Goal: Transaction & Acquisition: Purchase product/service

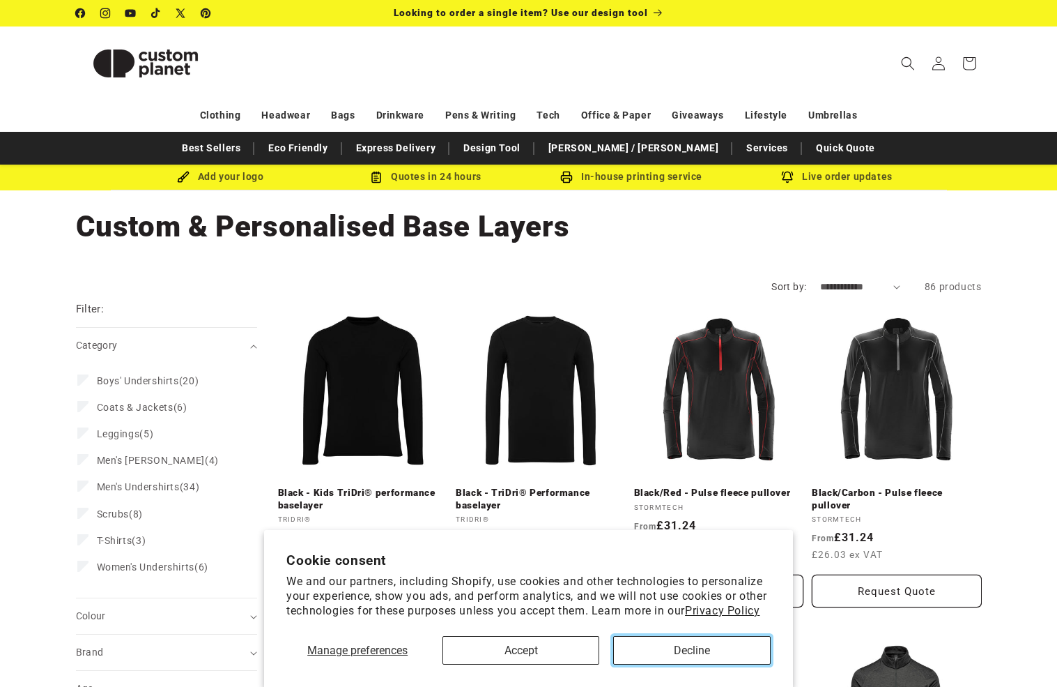
click at [676, 655] on button "Decline" at bounding box center [691, 650] width 157 height 29
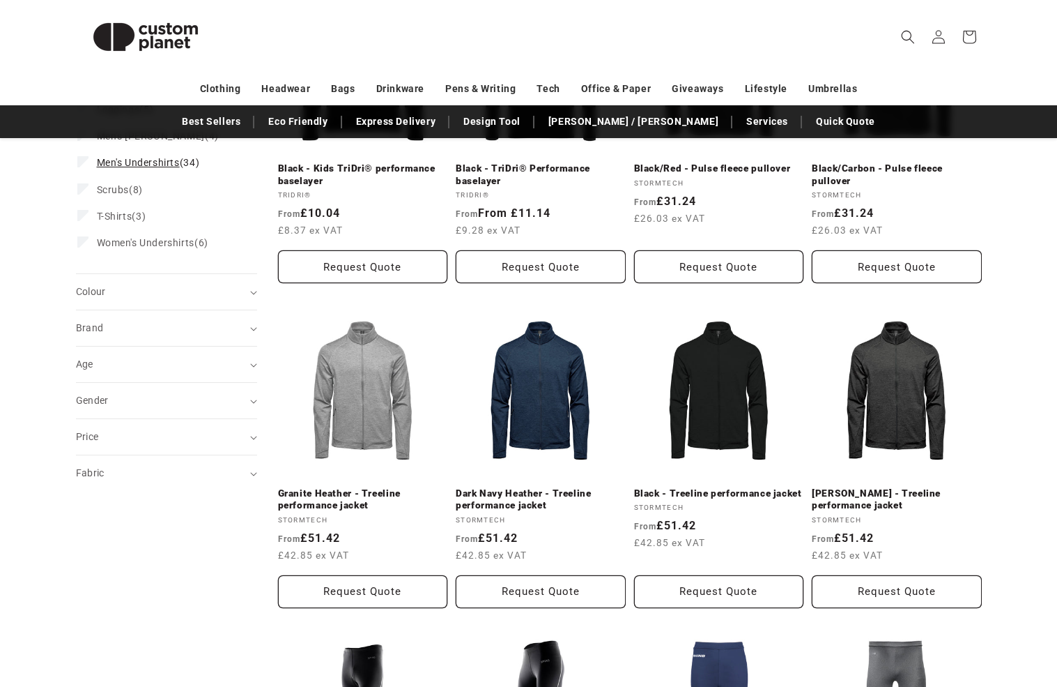
scroll to position [325, 0]
click at [153, 475] on div "Fabric (0)" at bounding box center [160, 472] width 169 height 15
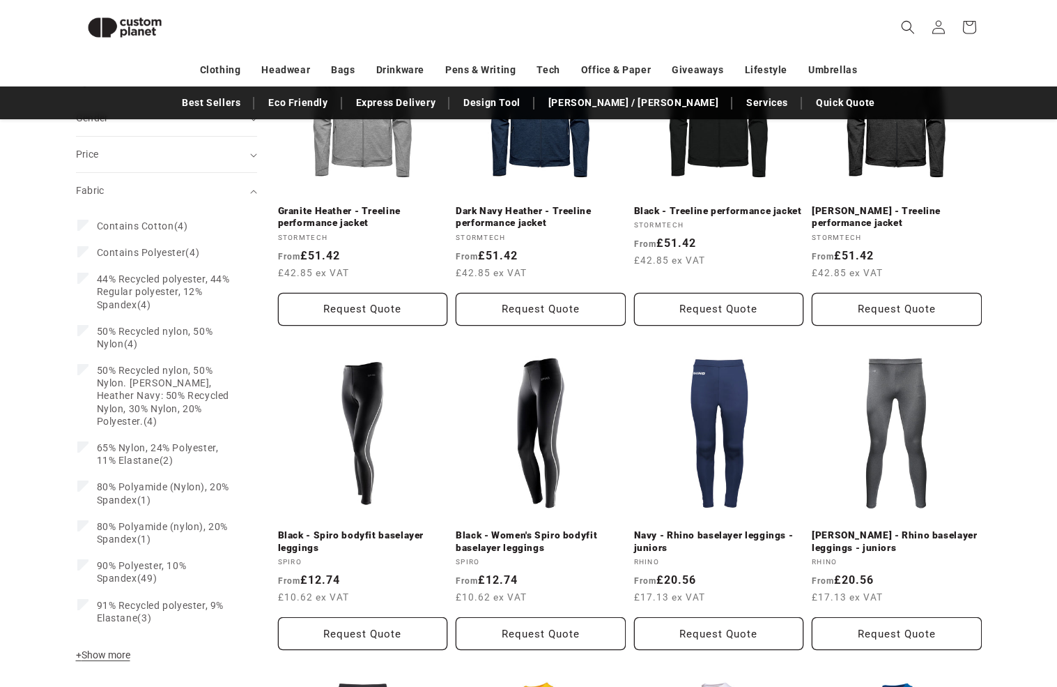
scroll to position [580, 0]
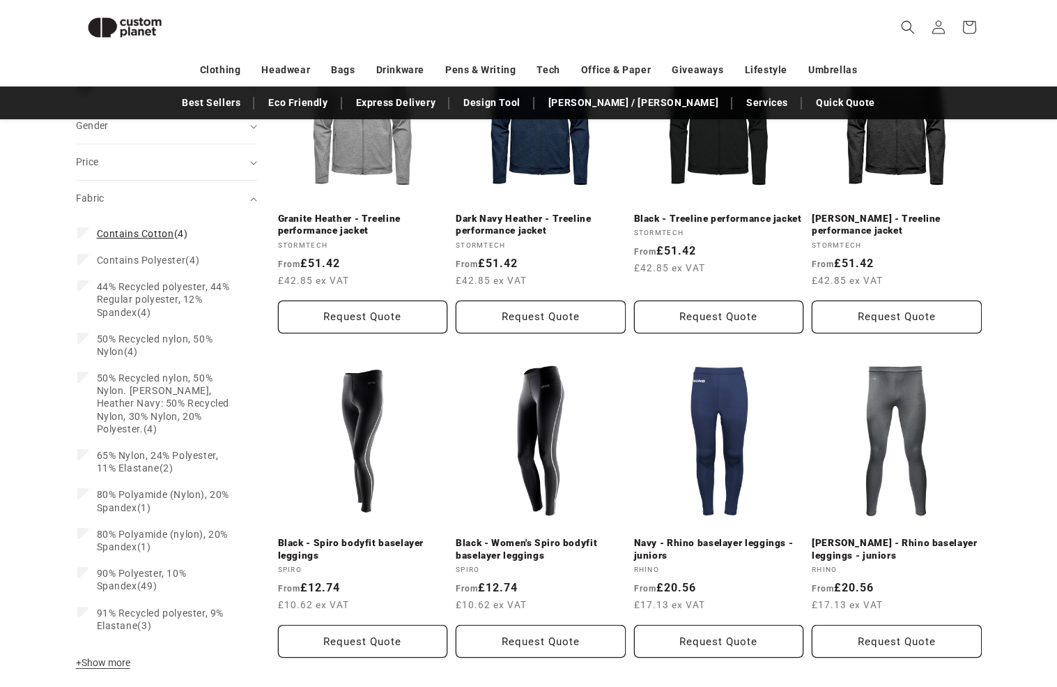
click at [141, 232] on span "Contains Cotton" at bounding box center [135, 233] width 77 height 11
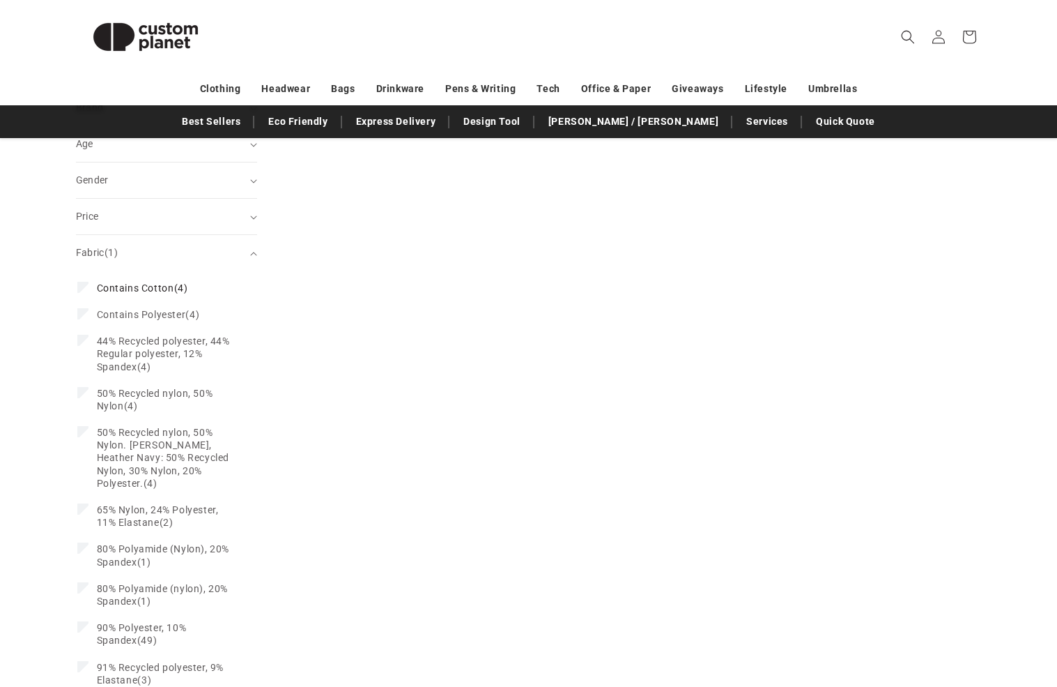
scroll to position [544, 0]
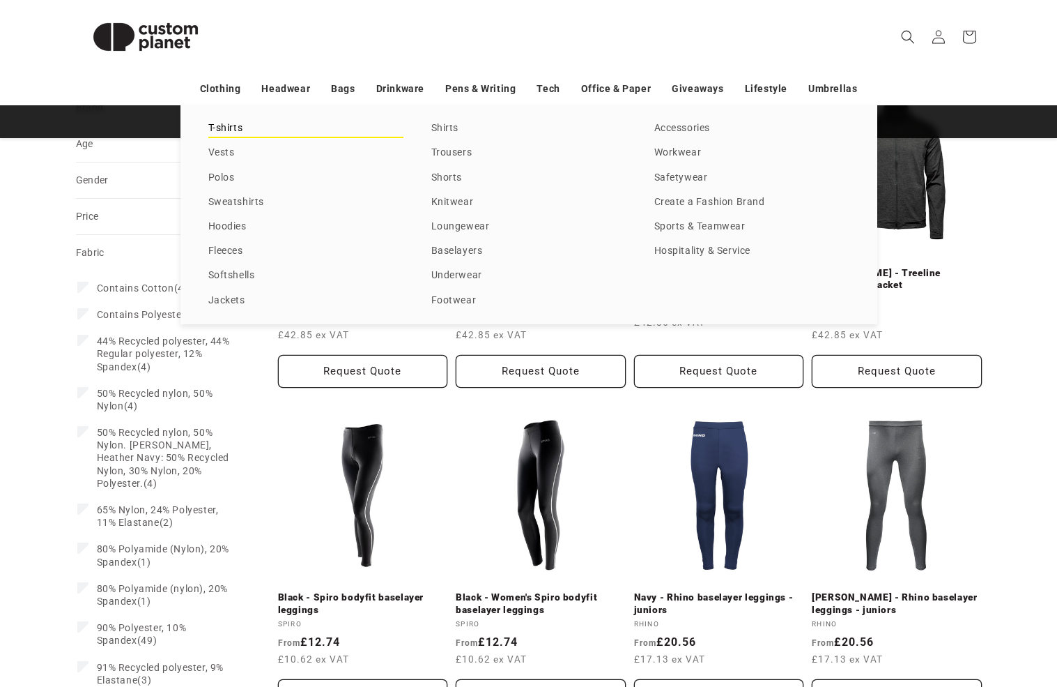
click at [228, 129] on link "T-shirts" at bounding box center [305, 128] width 195 height 19
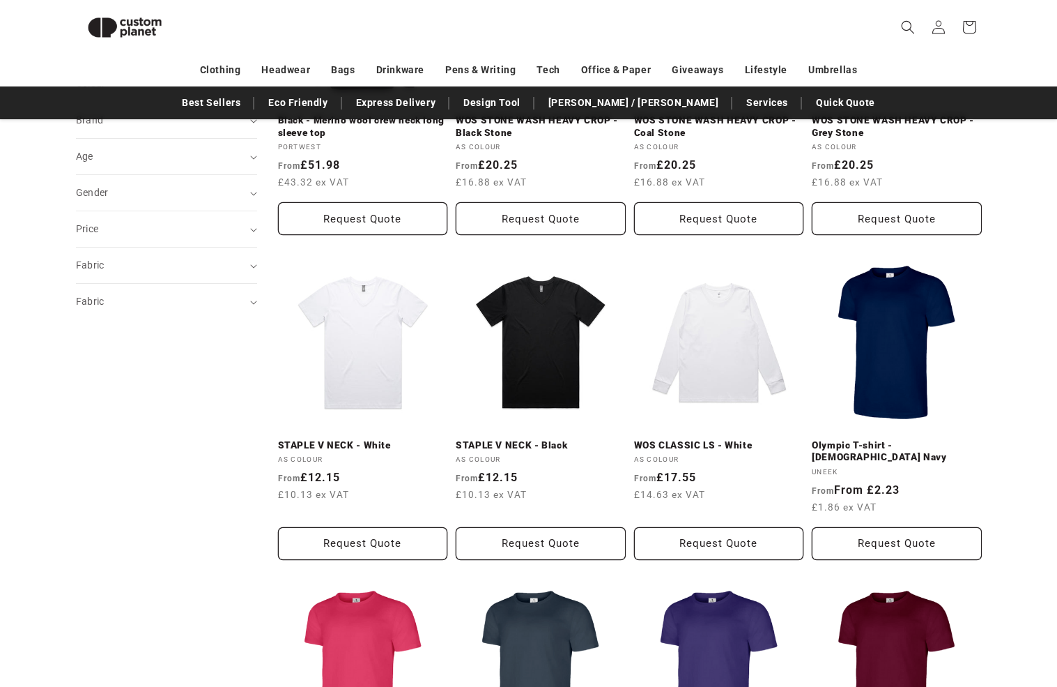
scroll to position [348, 0]
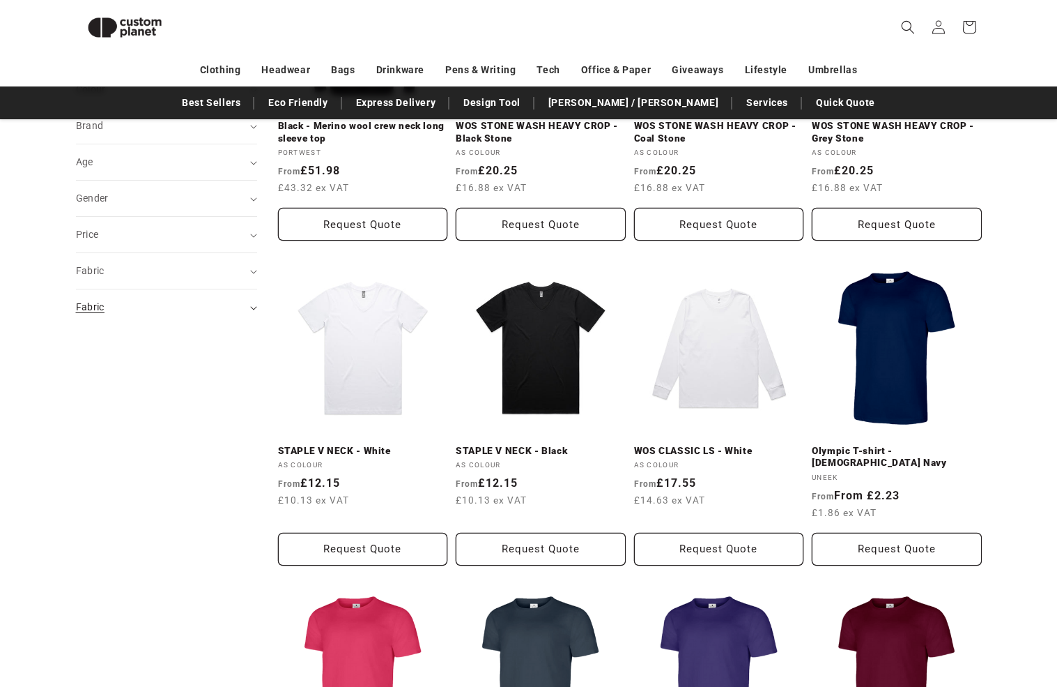
click at [177, 312] on div "Fabric (0)" at bounding box center [160, 307] width 169 height 15
click at [110, 346] on span "Bamboo" at bounding box center [117, 342] width 40 height 11
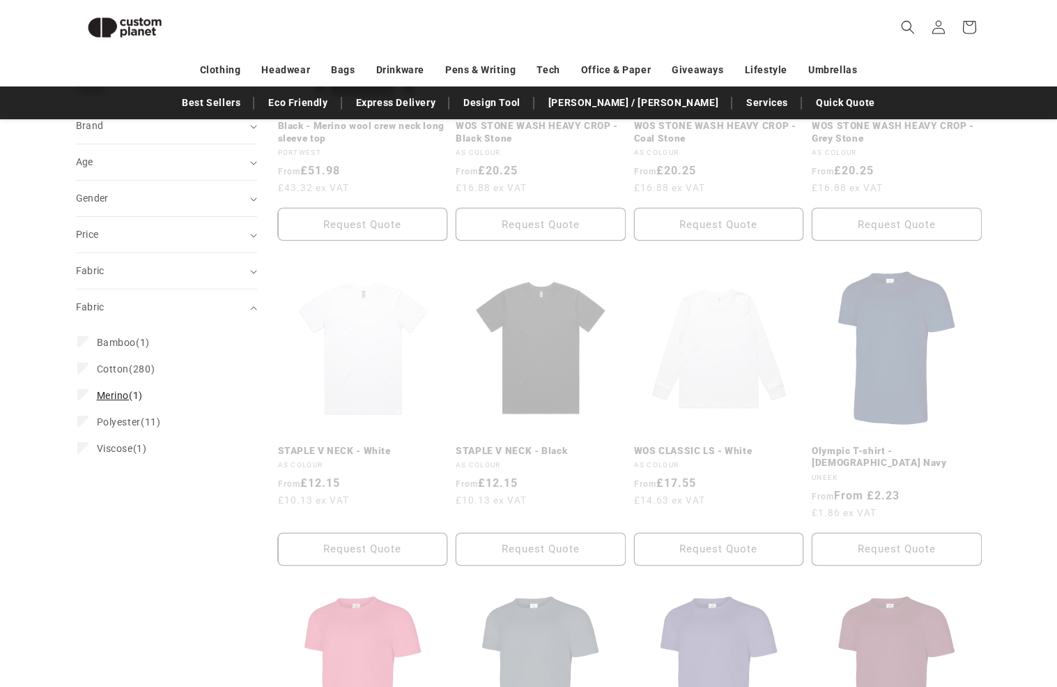
scroll to position [383, 0]
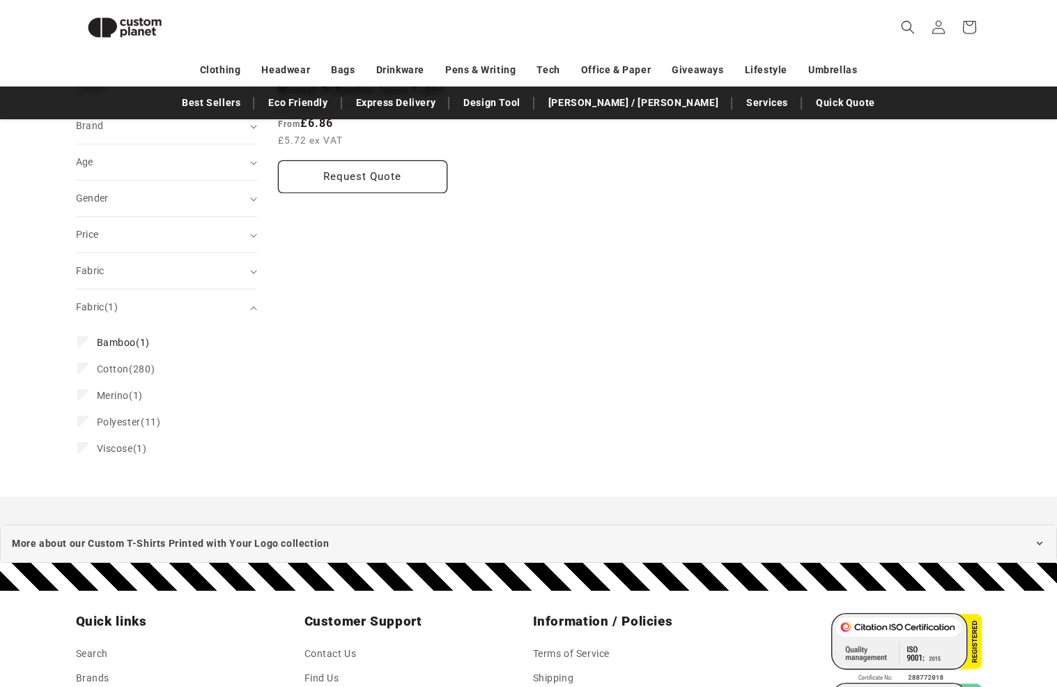
click at [109, 393] on span "Merino" at bounding box center [113, 395] width 33 height 11
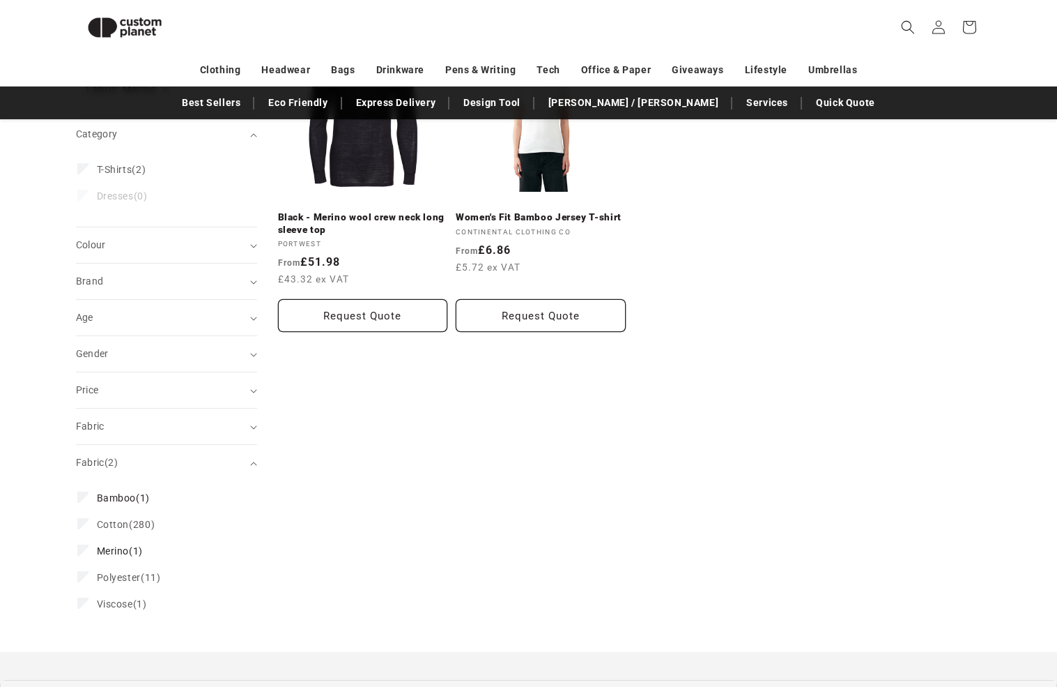
scroll to position [257, 0]
click at [144, 355] on div "Gender (0)" at bounding box center [160, 353] width 169 height 15
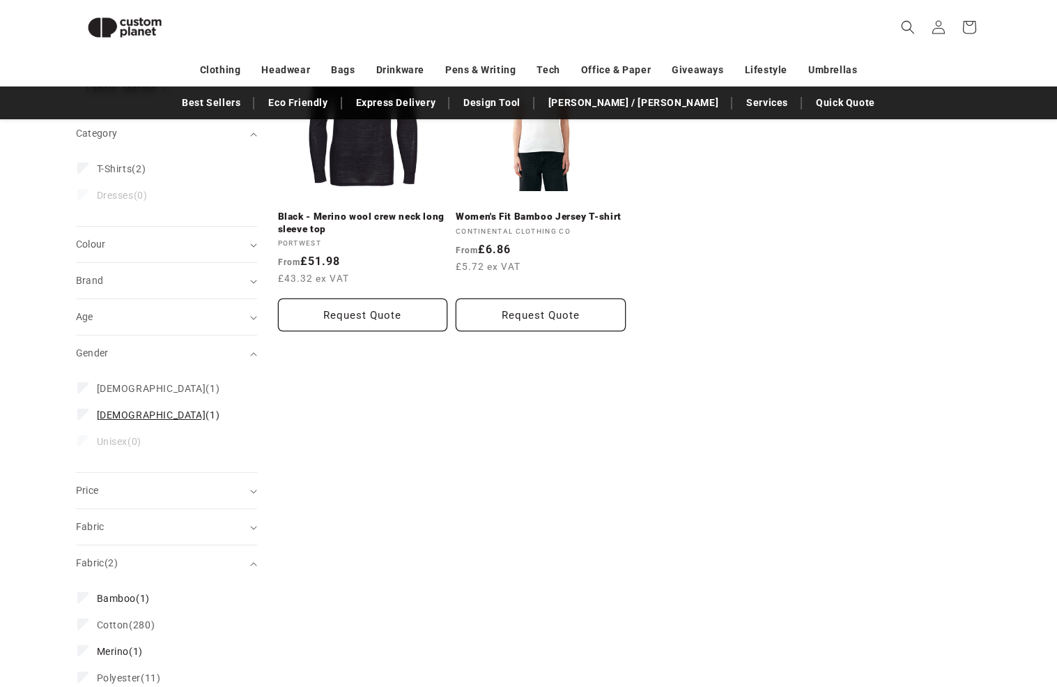
click at [115, 413] on span "[DEMOGRAPHIC_DATA]" at bounding box center [151, 414] width 109 height 11
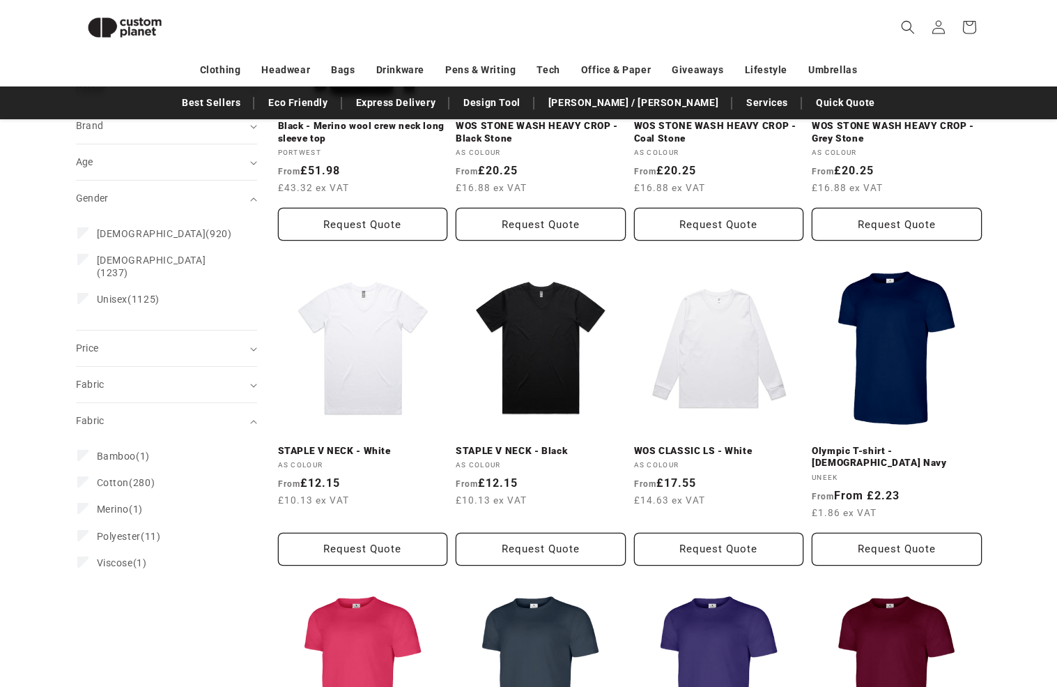
scroll to position [312, 0]
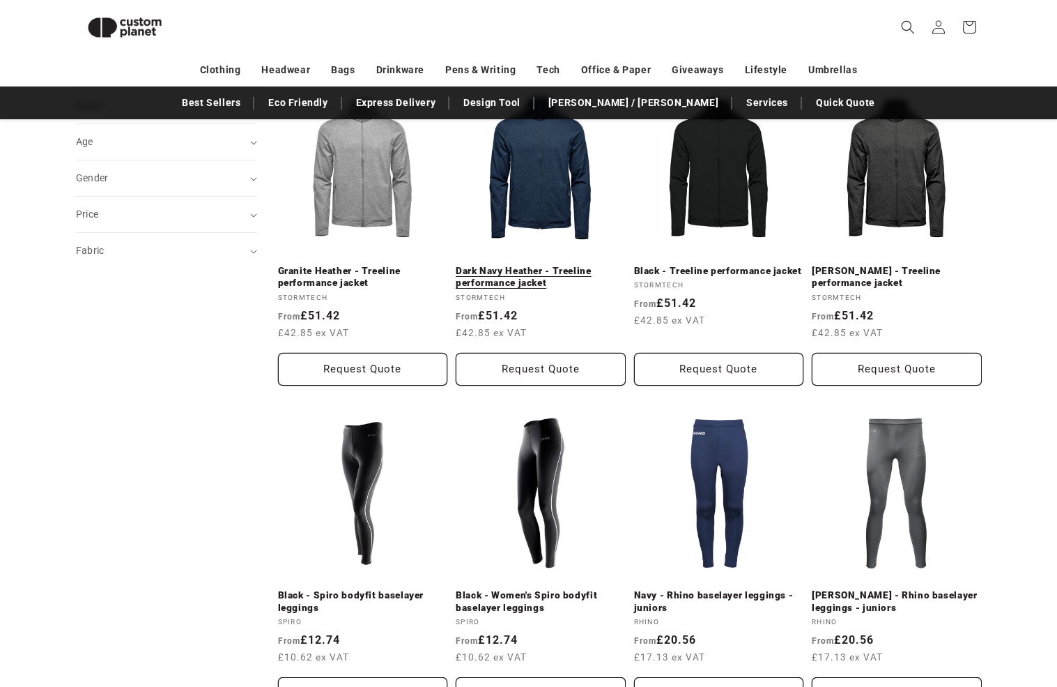
scroll to position [526, 0]
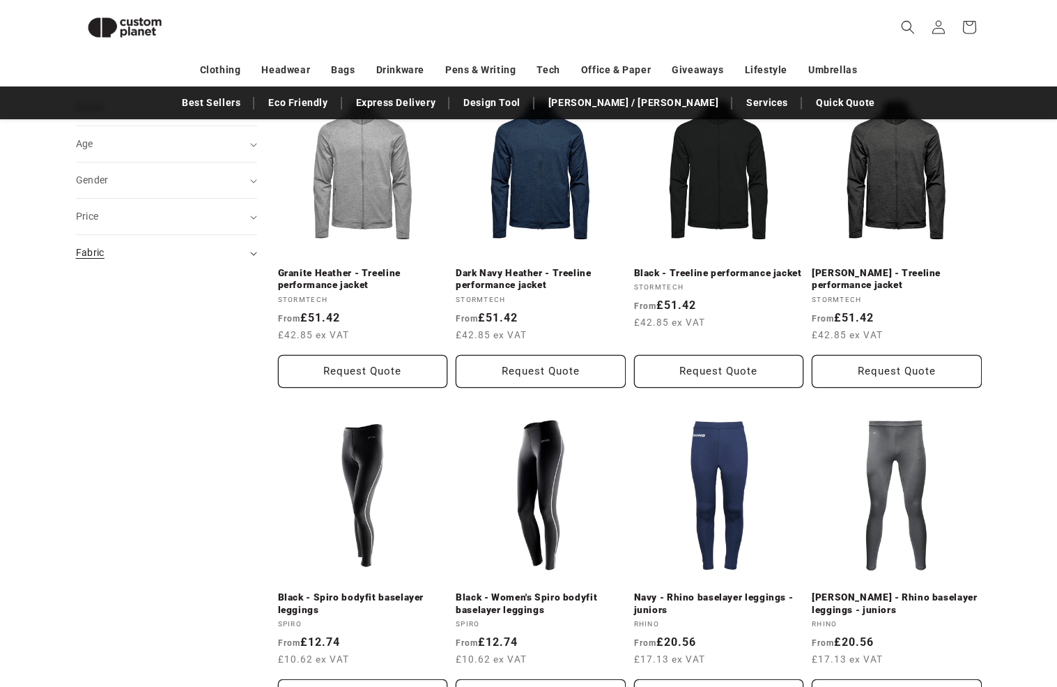
click at [143, 254] on div "Fabric (0)" at bounding box center [160, 252] width 169 height 15
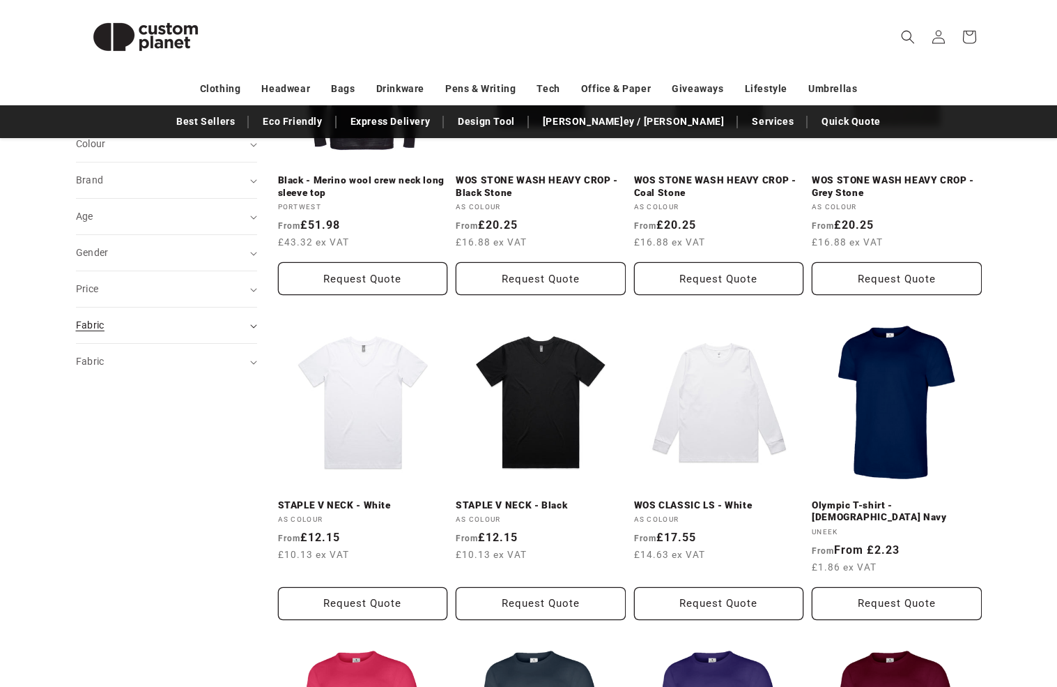
click at [162, 321] on div "Fabric (0)" at bounding box center [160, 325] width 169 height 15
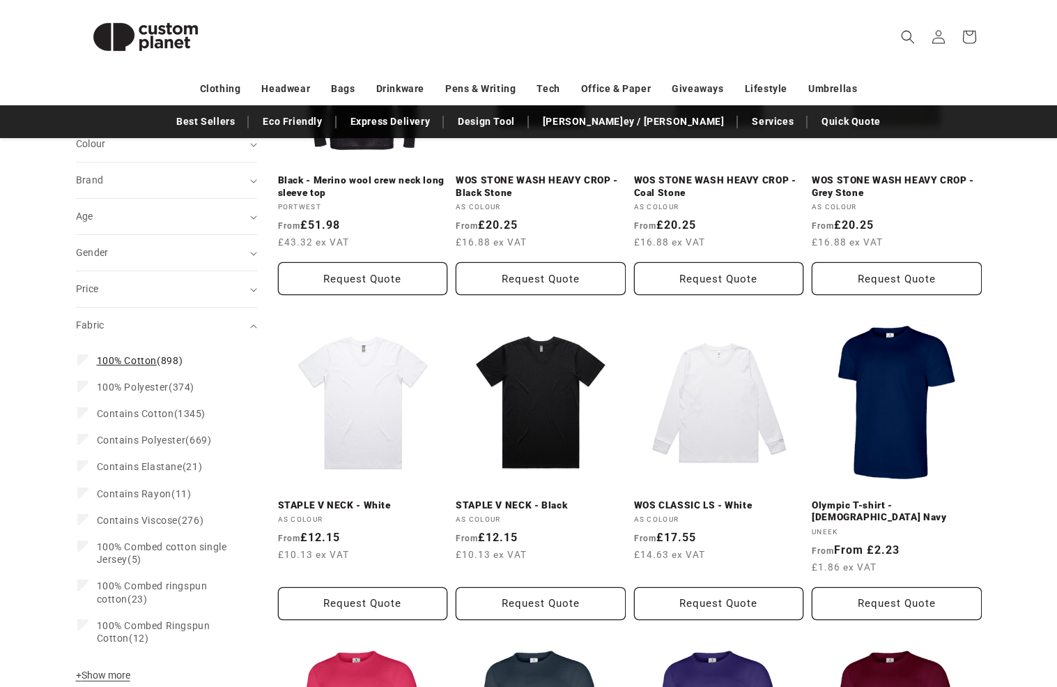
click at [156, 360] on span "100% Cotton (898)" at bounding box center [140, 360] width 86 height 13
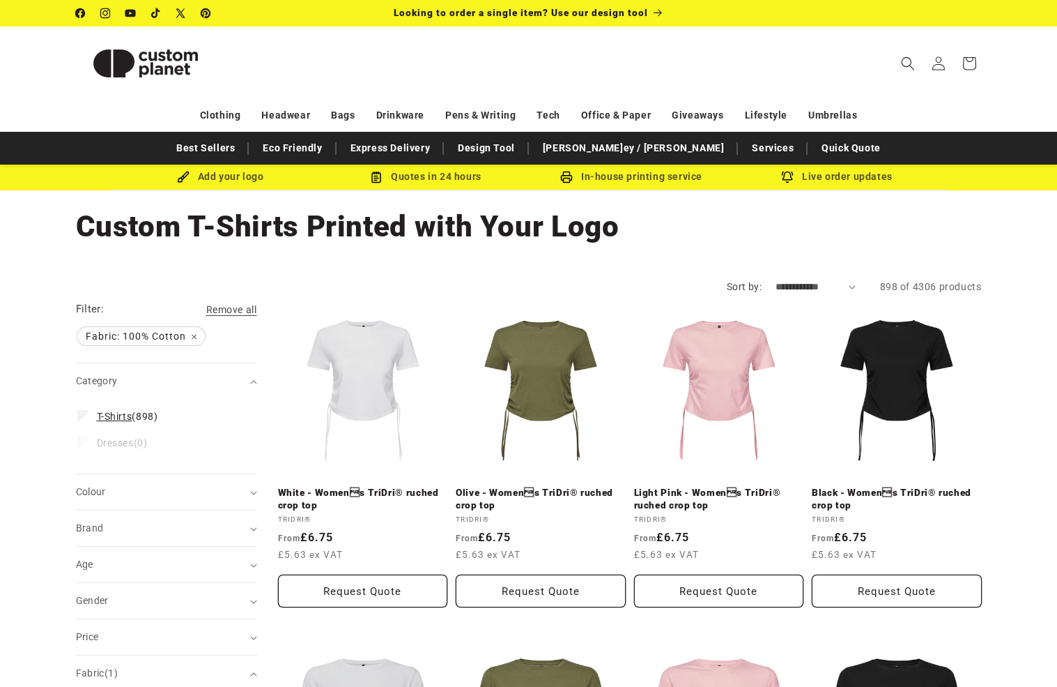
click at [122, 413] on span "T-Shirts" at bounding box center [115, 416] width 36 height 11
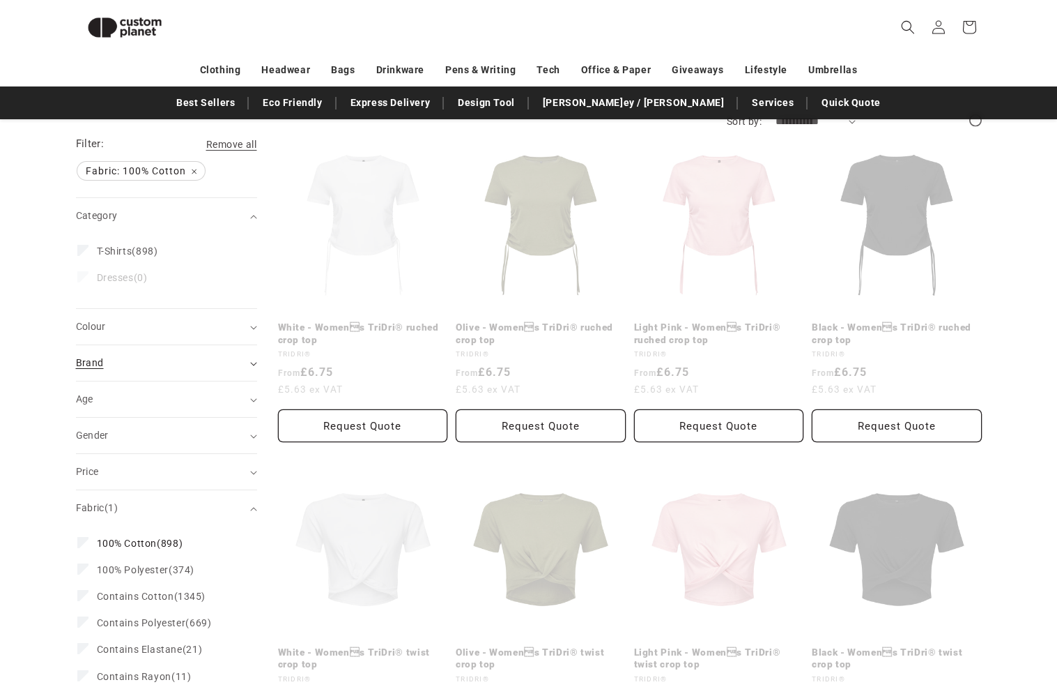
scroll to position [139, 0]
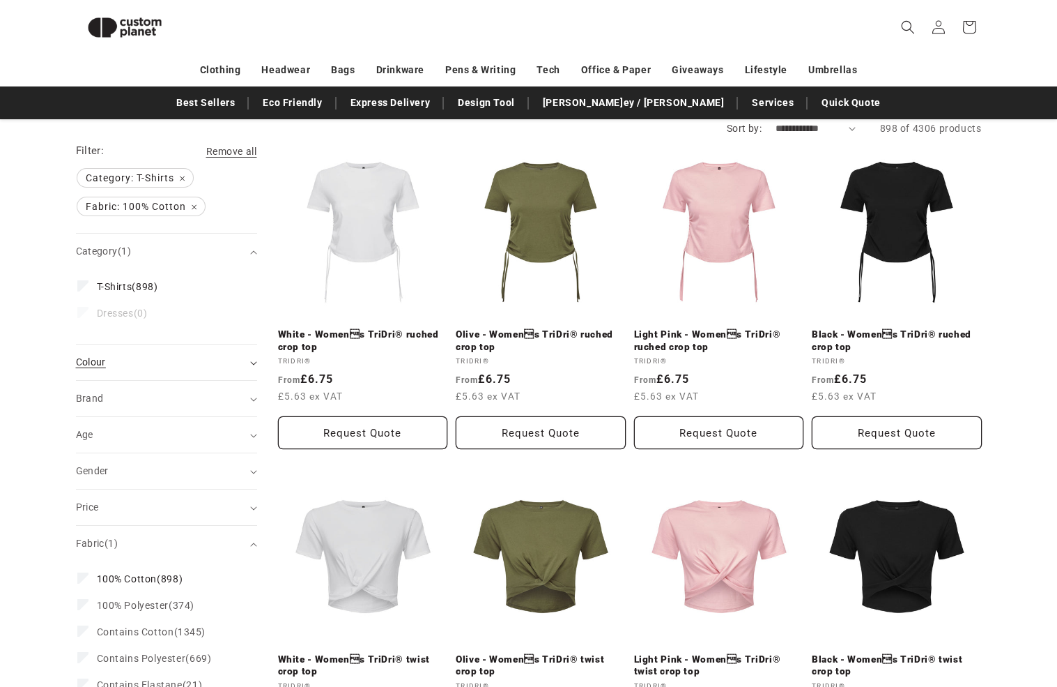
click at [133, 356] on div "Colour (0)" at bounding box center [160, 362] width 169 height 15
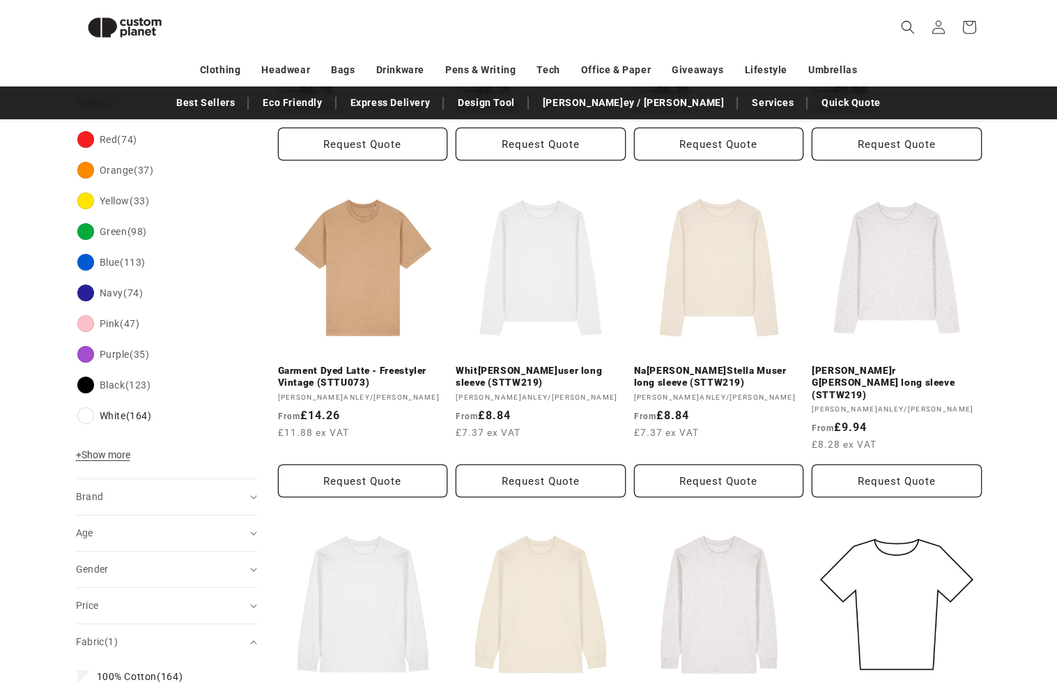
scroll to position [457, 0]
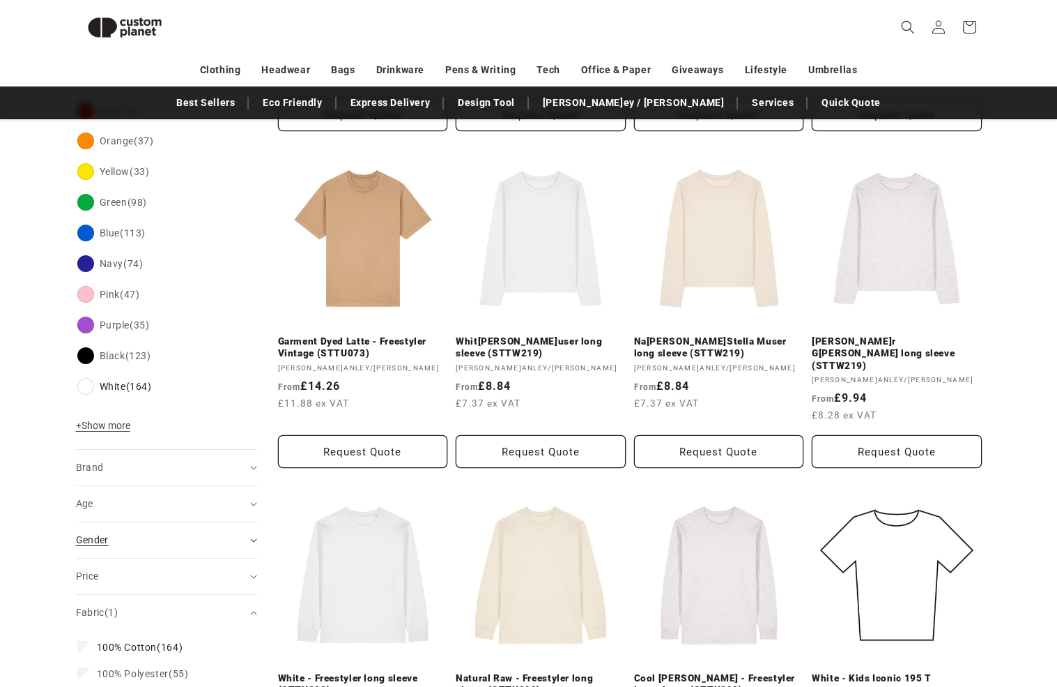
click at [113, 545] on div "Gender (0)" at bounding box center [160, 539] width 169 height 15
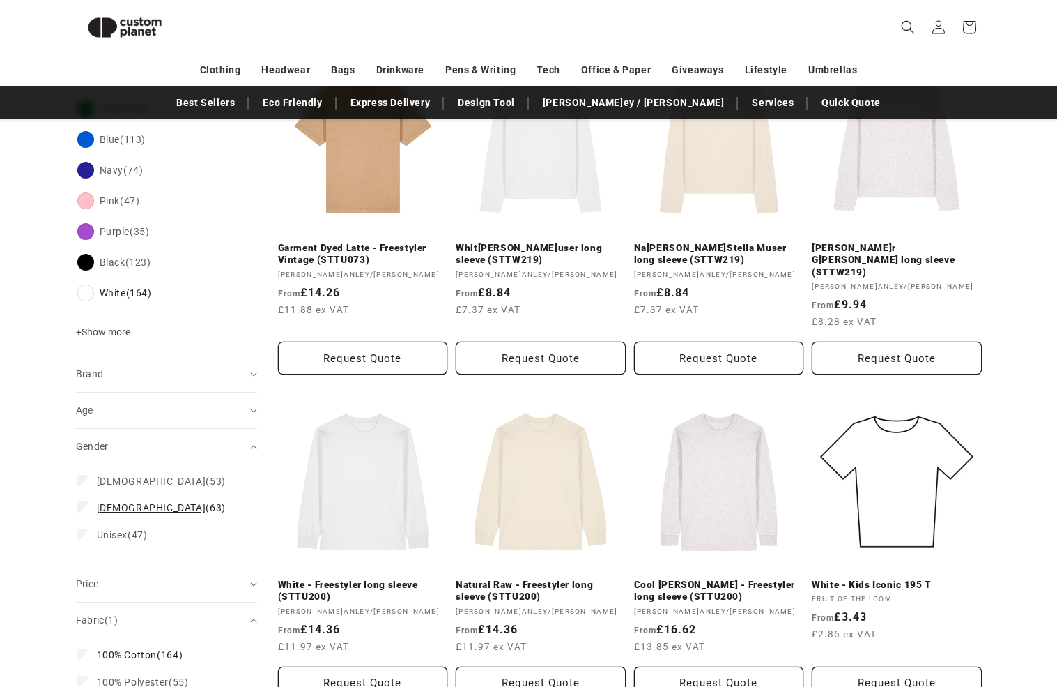
click at [107, 509] on span "[DEMOGRAPHIC_DATA]" at bounding box center [151, 507] width 109 height 11
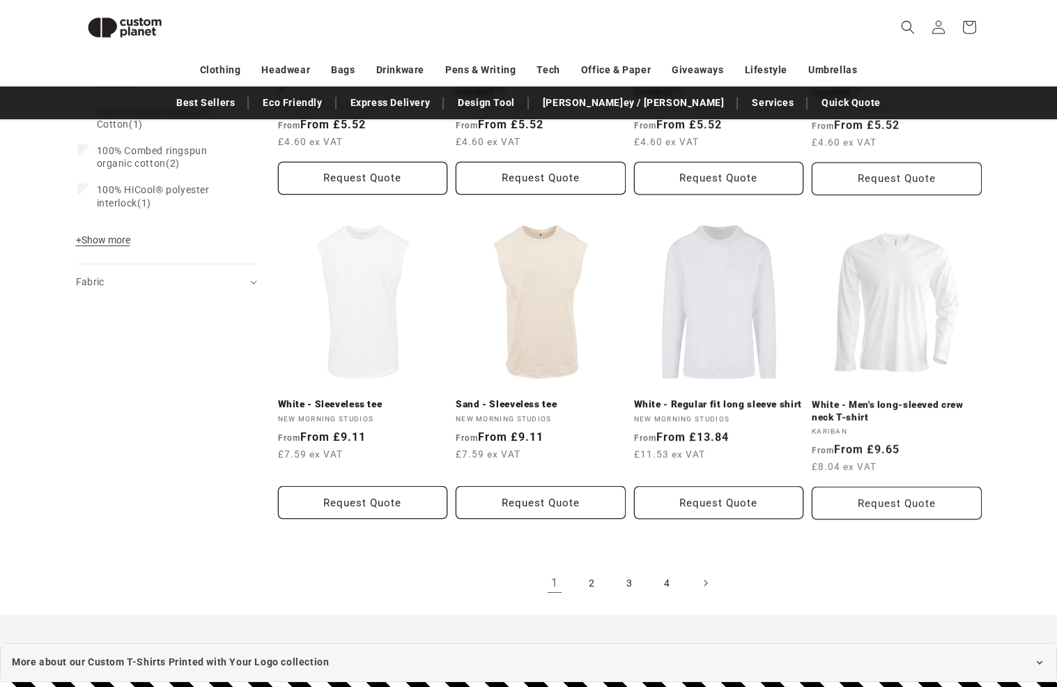
scroll to position [1405, 0]
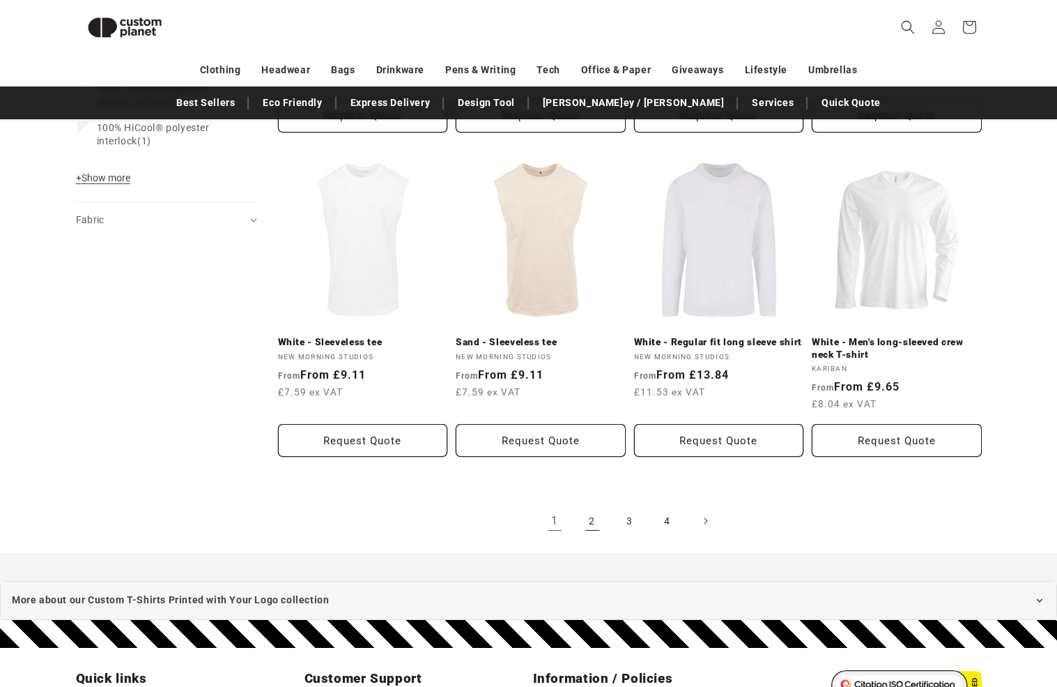
click at [599, 517] on link "2" at bounding box center [592, 520] width 31 height 31
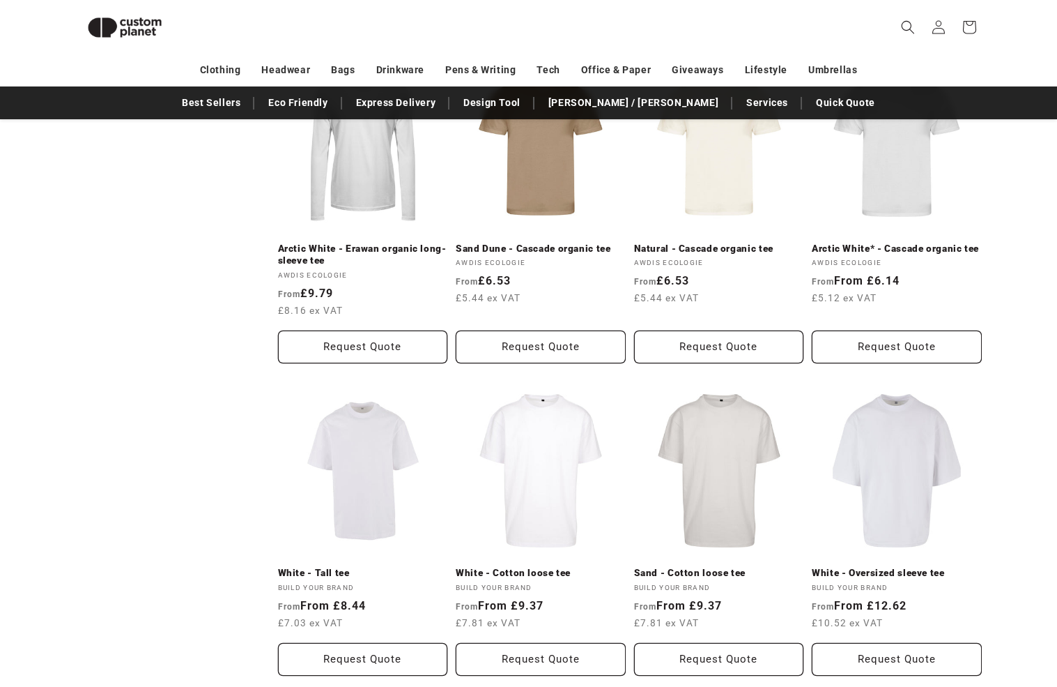
scroll to position [1199, 0]
